Goal: Task Accomplishment & Management: Complete application form

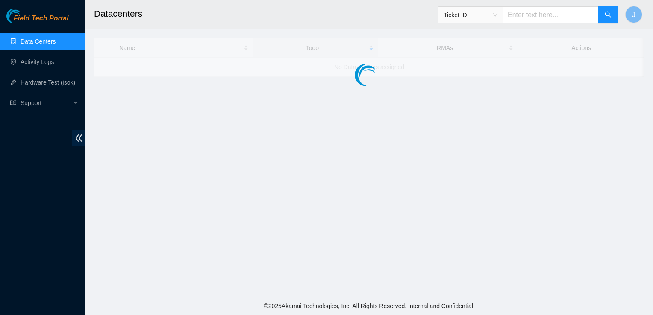
click at [386, 16] on h2 "Datacenters" at bounding box center [316, 13] width 445 height 27
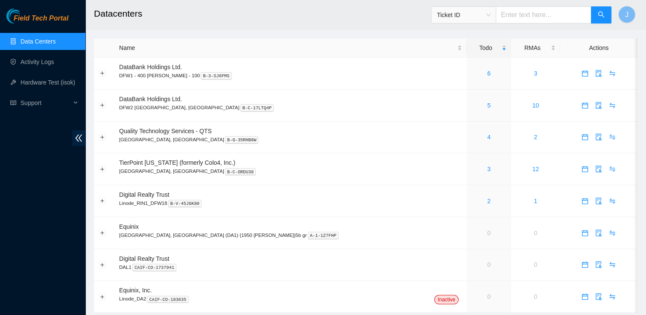
click at [51, 50] on ul "Data Centers Activity Logs Hardware Test (isok) Support" at bounding box center [42, 72] width 85 height 82
click at [48, 60] on link "Activity Logs" at bounding box center [38, 62] width 34 height 7
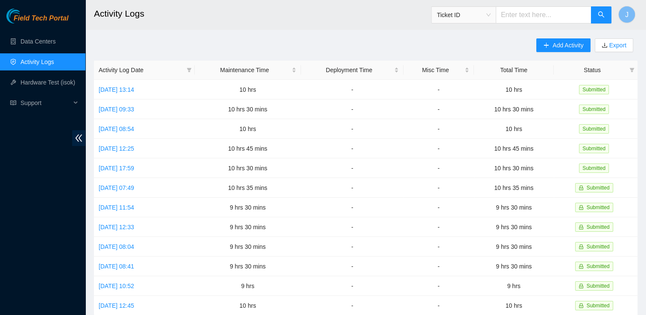
click at [553, 52] on div "Add Activity Export" at bounding box center [586, 49] width 101 height 22
click at [550, 43] on button "Add Activity" at bounding box center [563, 45] width 54 height 14
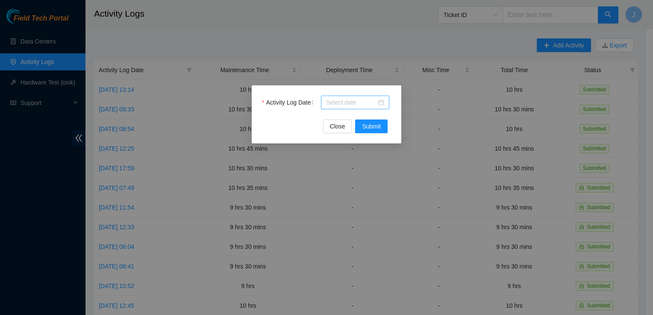
click at [349, 108] on div at bounding box center [355, 103] width 68 height 14
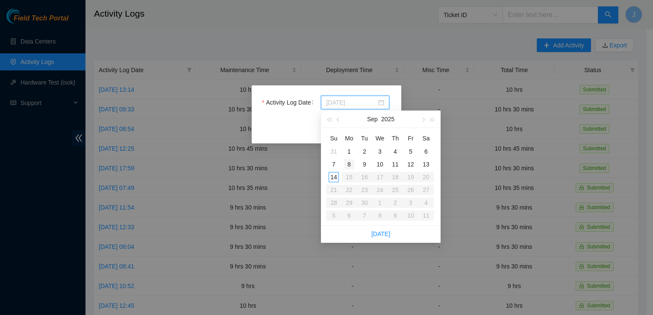
type input "[DATE]"
click at [427, 163] on div "13" at bounding box center [426, 164] width 10 height 10
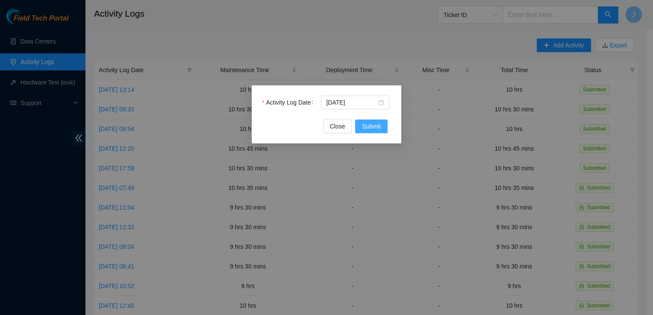
click at [367, 126] on span "Submit" at bounding box center [371, 126] width 19 height 9
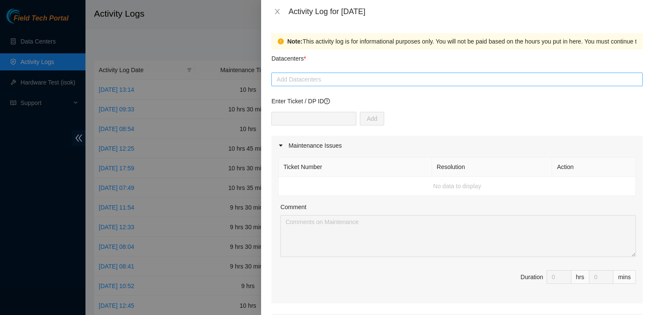
click at [297, 80] on div at bounding box center [456, 79] width 367 height 10
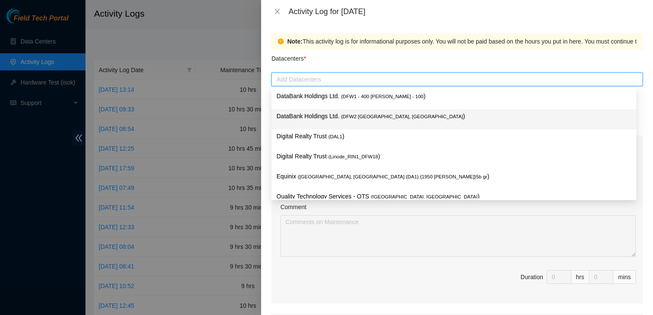
click at [320, 119] on p "DataBank Holdings Ltd. ( DFW2 [GEOGRAPHIC_DATA], [GEOGRAPHIC_DATA] )" at bounding box center [453, 116] width 355 height 10
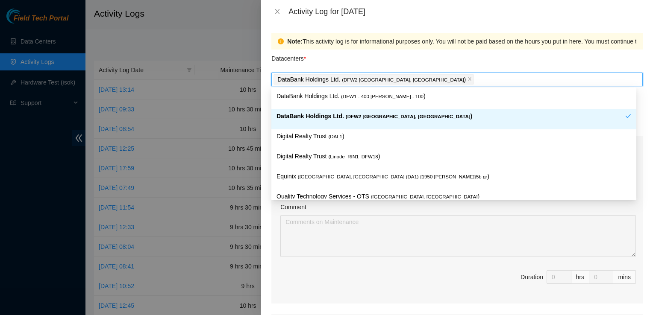
click at [320, 119] on p "DataBank Holdings Ltd. ( DFW2 [GEOGRAPHIC_DATA], [GEOGRAPHIC_DATA] )" at bounding box center [450, 116] width 349 height 10
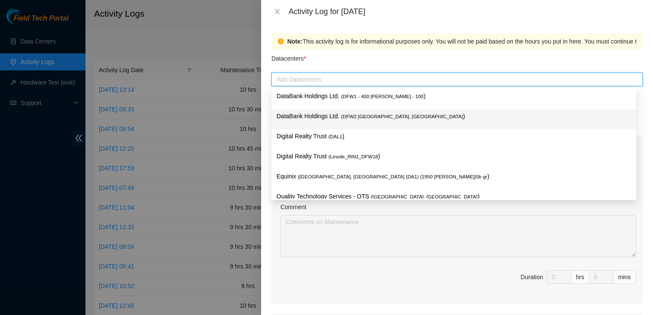
click at [320, 119] on p "DataBank Holdings Ltd. ( DFW2 [GEOGRAPHIC_DATA], [GEOGRAPHIC_DATA] )" at bounding box center [453, 116] width 355 height 10
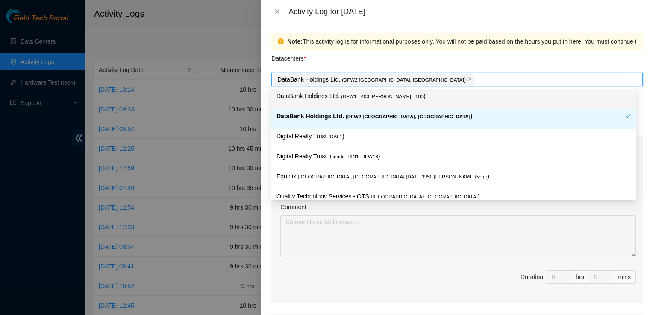
click at [363, 55] on div "Datacenters *" at bounding box center [456, 61] width 371 height 23
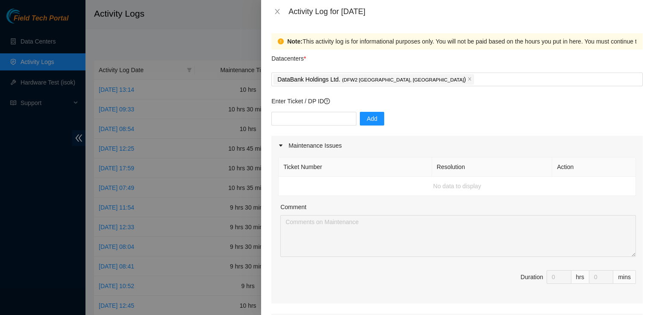
click at [412, 104] on p "Enter Ticket / DP ID" at bounding box center [456, 101] width 371 height 9
click at [288, 117] on input "text" at bounding box center [313, 119] width 85 height 14
paste input "DP83436"
type input "DP83436"
click at [367, 116] on span "Add" at bounding box center [371, 118] width 11 height 9
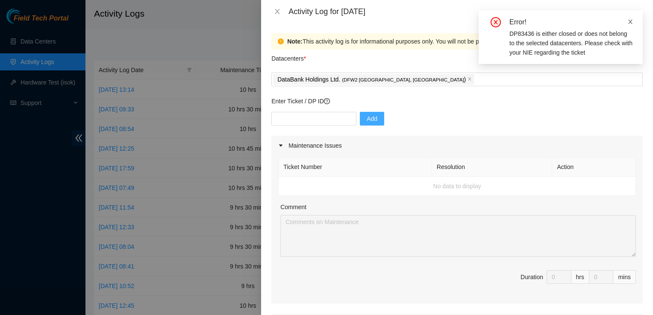
click at [631, 20] on icon "close" at bounding box center [630, 22] width 6 height 6
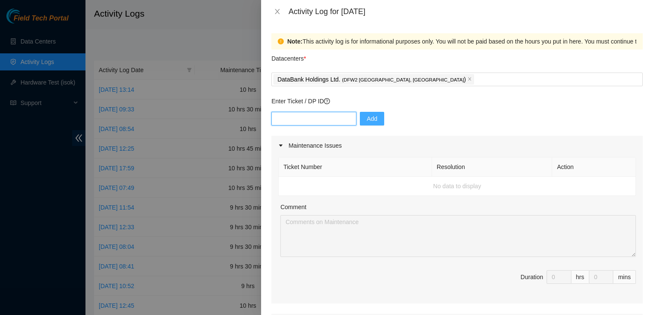
click at [324, 123] on input "text" at bounding box center [313, 119] width 85 height 14
paste input "DP83436"
click at [283, 120] on input "DP83436" at bounding box center [313, 119] width 85 height 14
type input "83436"
click at [329, 103] on icon "question-circle" at bounding box center [327, 101] width 6 height 6
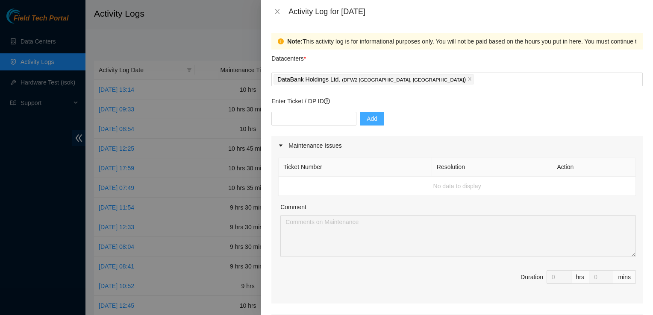
click at [459, 107] on div "Enter Ticket / DP ID Add" at bounding box center [456, 116] width 371 height 39
click at [294, 120] on input "text" at bounding box center [313, 119] width 85 height 14
paste input "79334"
type input "79334"
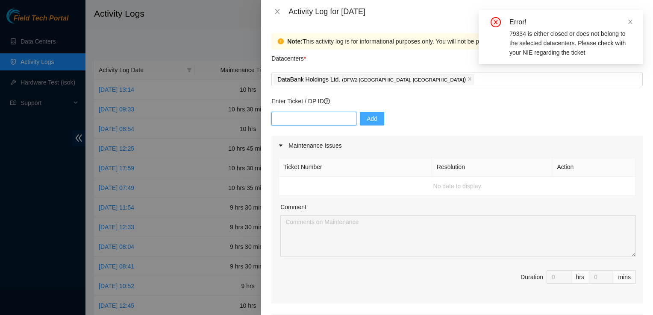
click at [294, 120] on input "text" at bounding box center [313, 119] width 85 height 14
paste input "79334"
type input "DP79334"
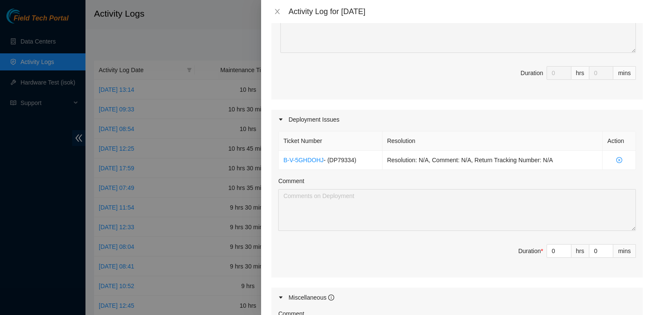
scroll to position [247, 0]
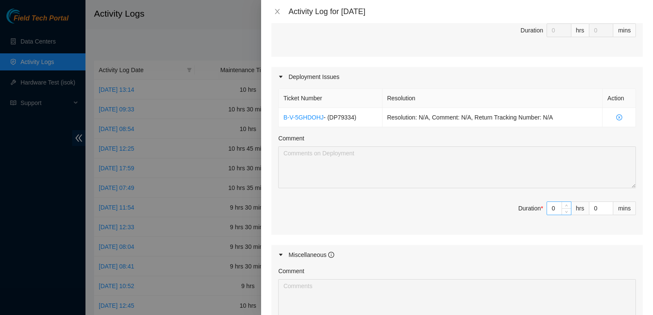
click at [551, 208] on input "0" at bounding box center [559, 208] width 24 height 13
type input "4"
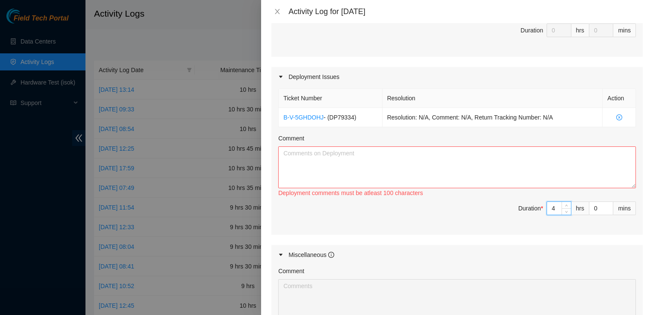
type input "4"
click at [450, 173] on textarea "Comment" at bounding box center [457, 168] width 358 height 42
paste textarea "we ran DP83436 (4 fibers). the initial run was much shorter than estimated, so …"
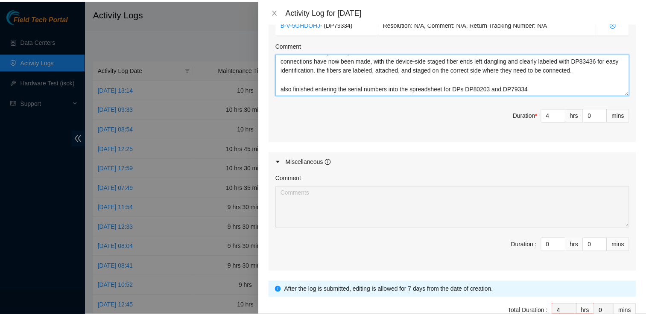
scroll to position [387, 0]
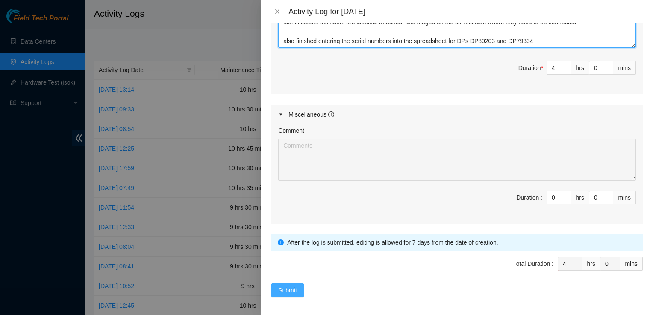
type textarea "we ran DP83436 (4 fibers). the initial run was much shorter than estimated, so …"
click at [296, 286] on span "Submit" at bounding box center [287, 290] width 19 height 9
